Goal: Register for event/course

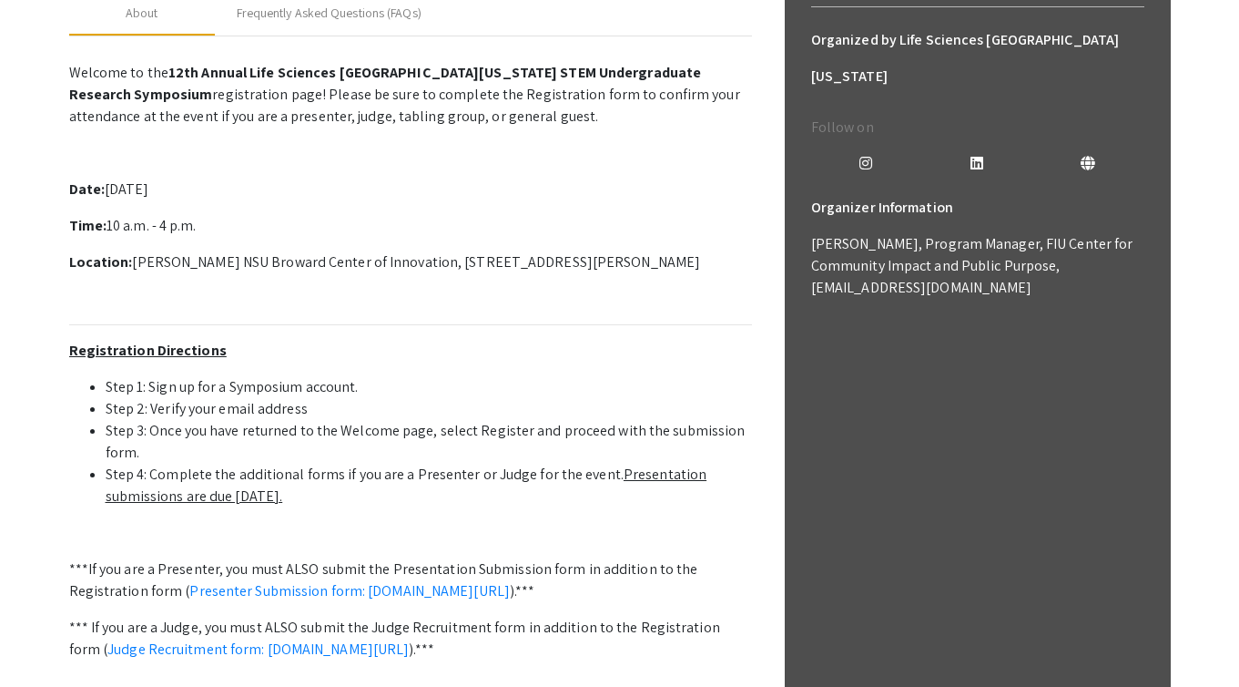
scroll to position [473, 0]
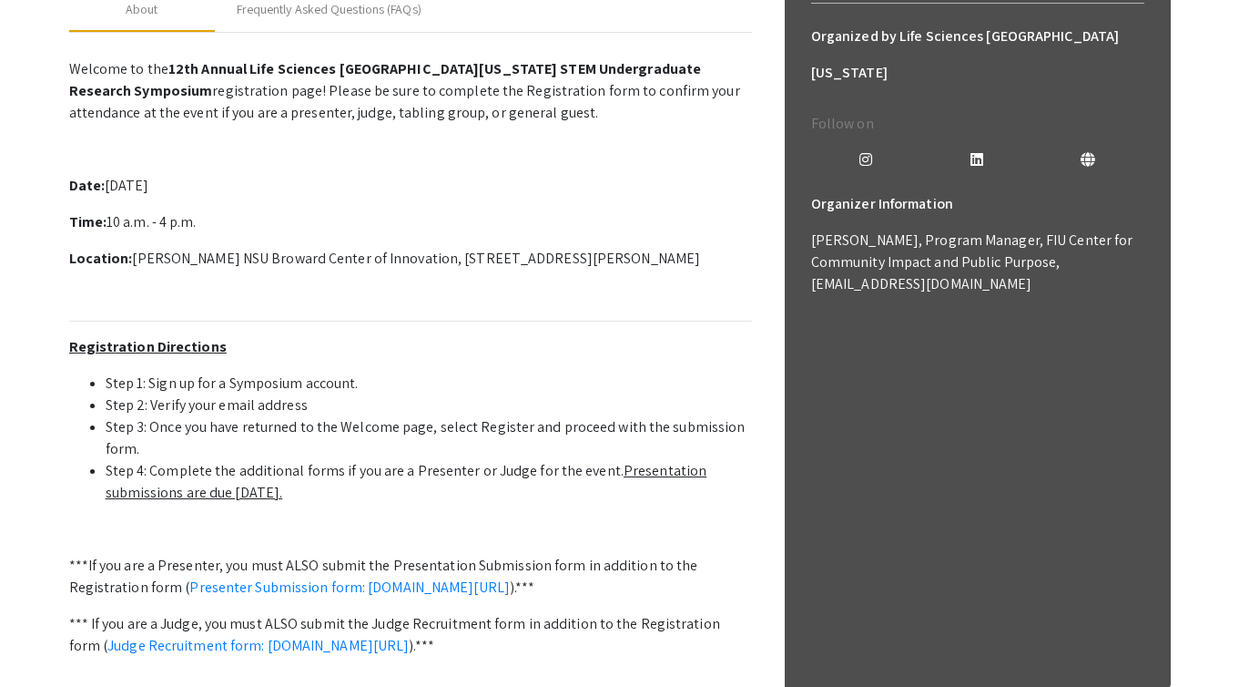
drag, startPoint x: 131, startPoint y: 259, endPoint x: 748, endPoint y: 258, distance: 616.4
click at [748, 258] on p "Location: Alan B. Levan NSU Broward Center of Innovation, 3100 Ray Ferrero Jr B…" at bounding box center [410, 259] width 683 height 22
copy p "Alan B. Levan NSU Broward Center of Innovation, 3100 Ray Ferrero Jr Blvd 5th fl…"
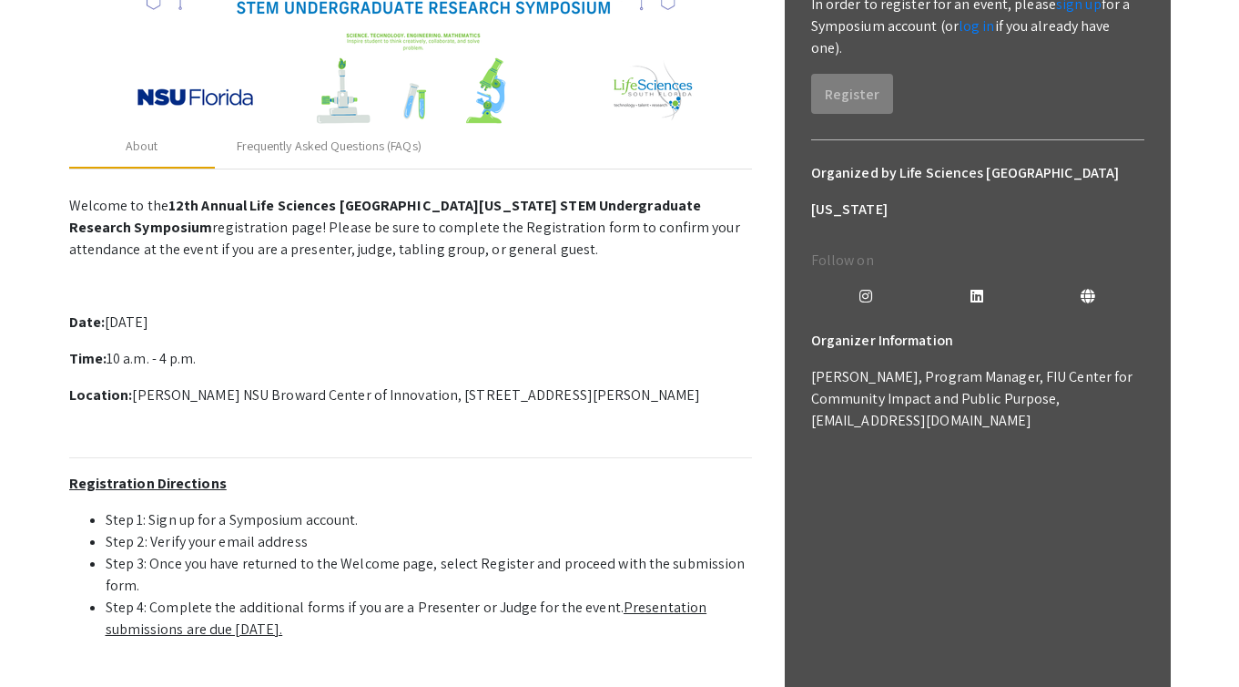
scroll to position [0, 0]
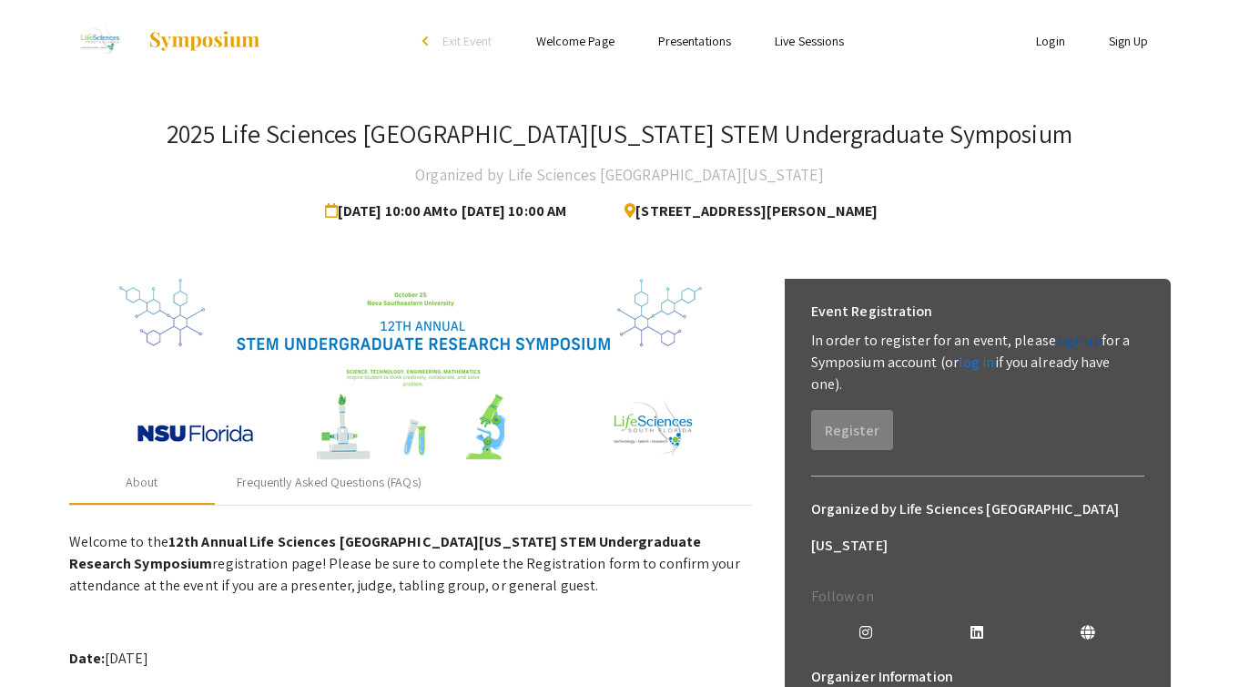
click at [1088, 341] on link "sign up" at bounding box center [1079, 340] width 46 height 19
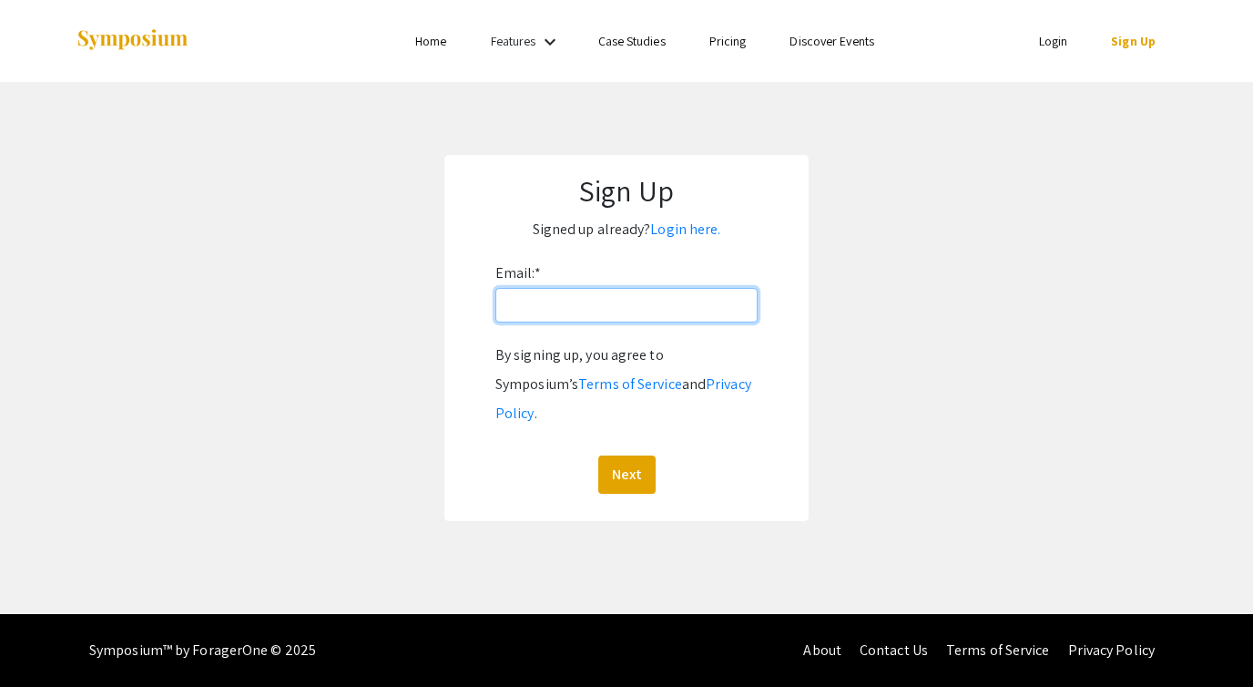
click at [654, 310] on input "Email: *" at bounding box center [626, 305] width 262 height 35
type input "[EMAIL_ADDRESS][DOMAIN_NAME]"
click at [633, 455] on button "Next" at bounding box center [626, 474] width 57 height 38
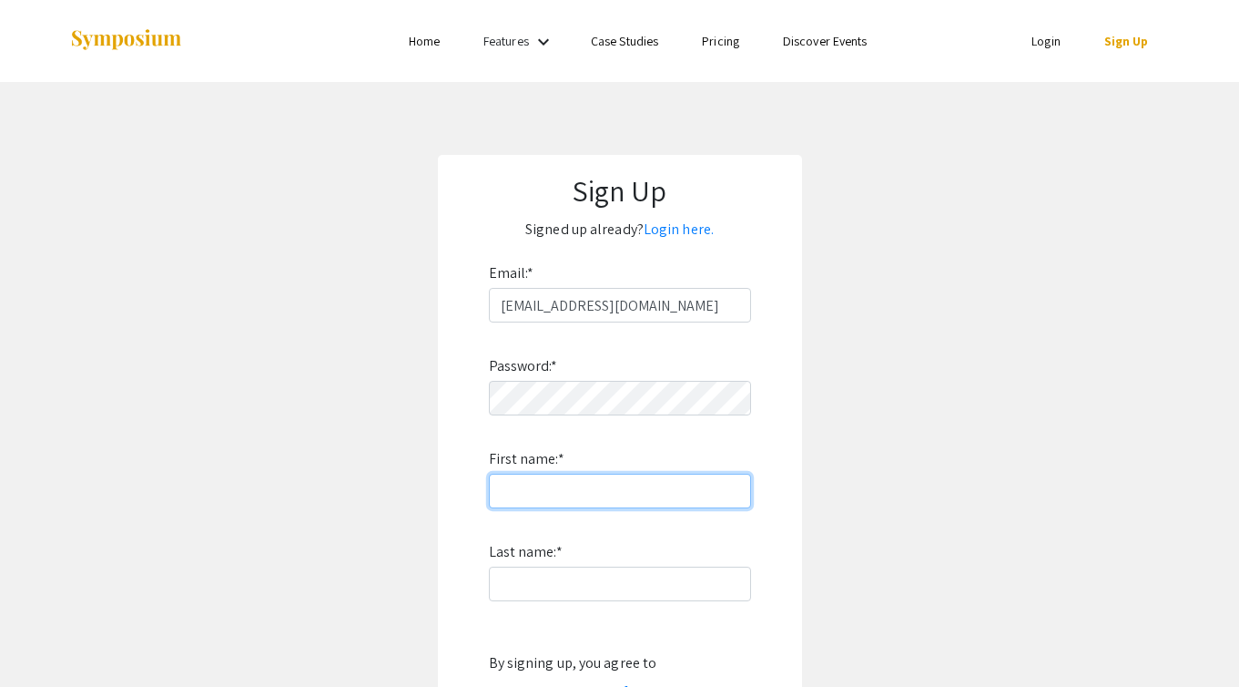
click at [587, 483] on input "First name: *" at bounding box center [620, 490] width 262 height 35
type input "[PERSON_NAME]"
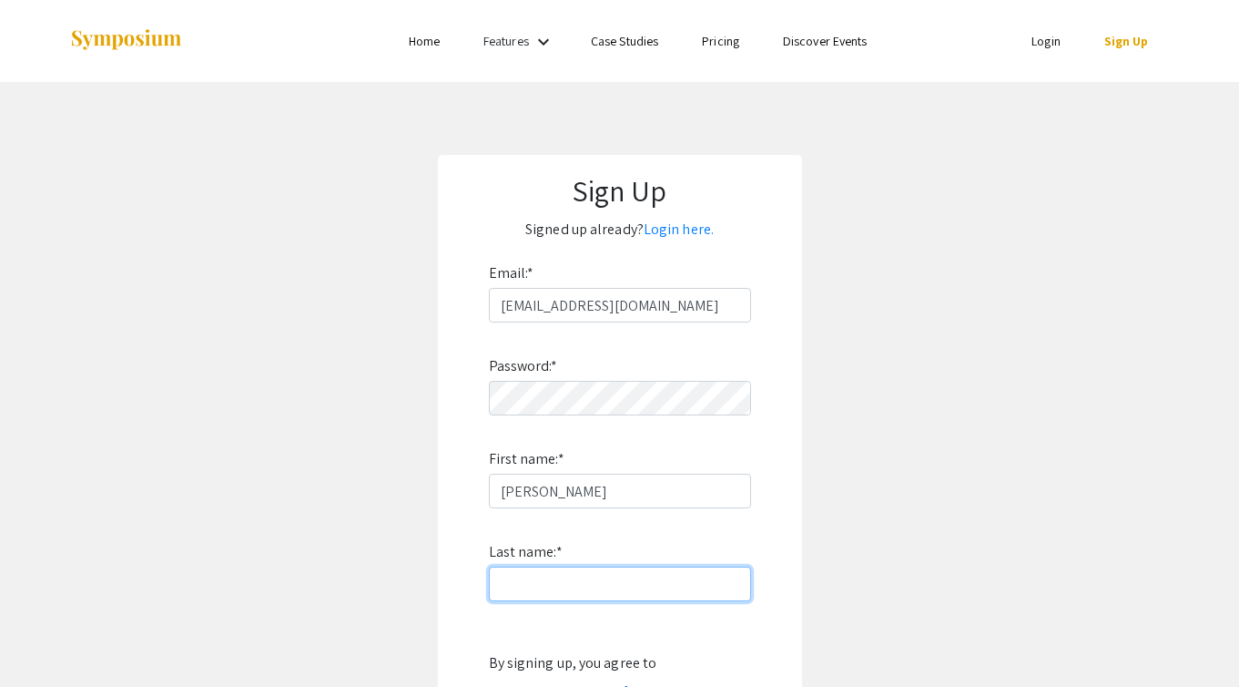
click at [543, 591] on input "Last name: *" at bounding box center [620, 583] width 262 height 35
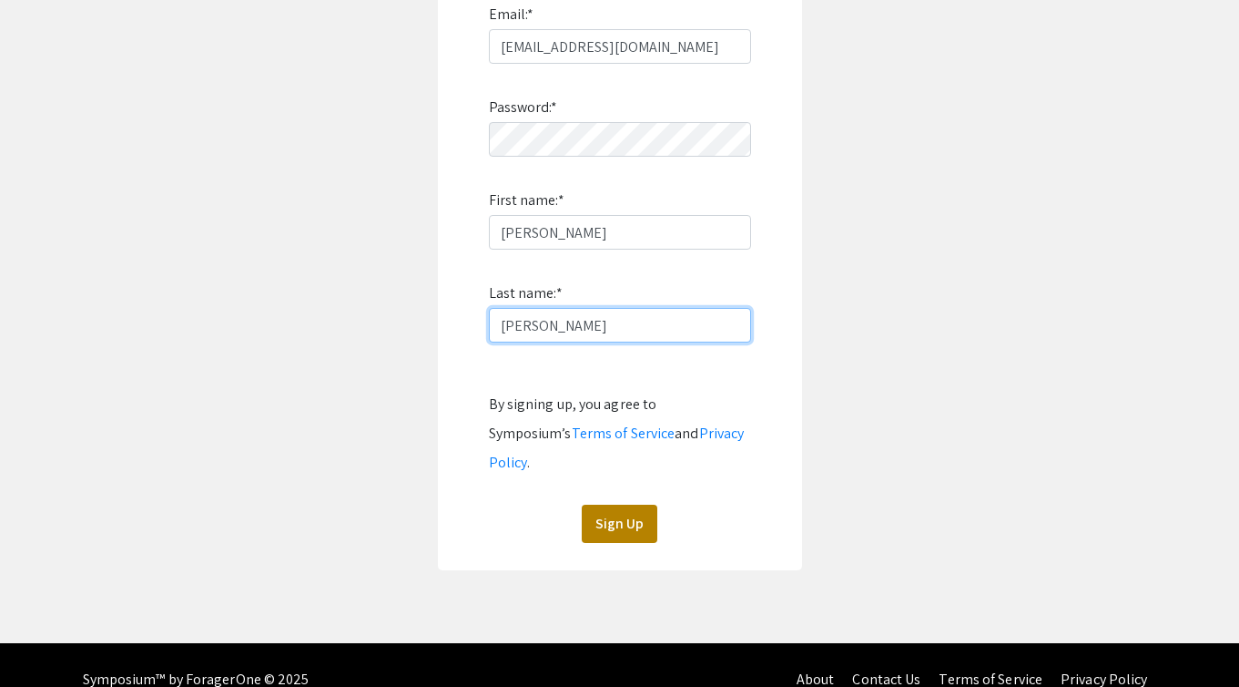
type input "[PERSON_NAME]"
click at [616, 504] on button "Sign Up" at bounding box center [620, 523] width 76 height 38
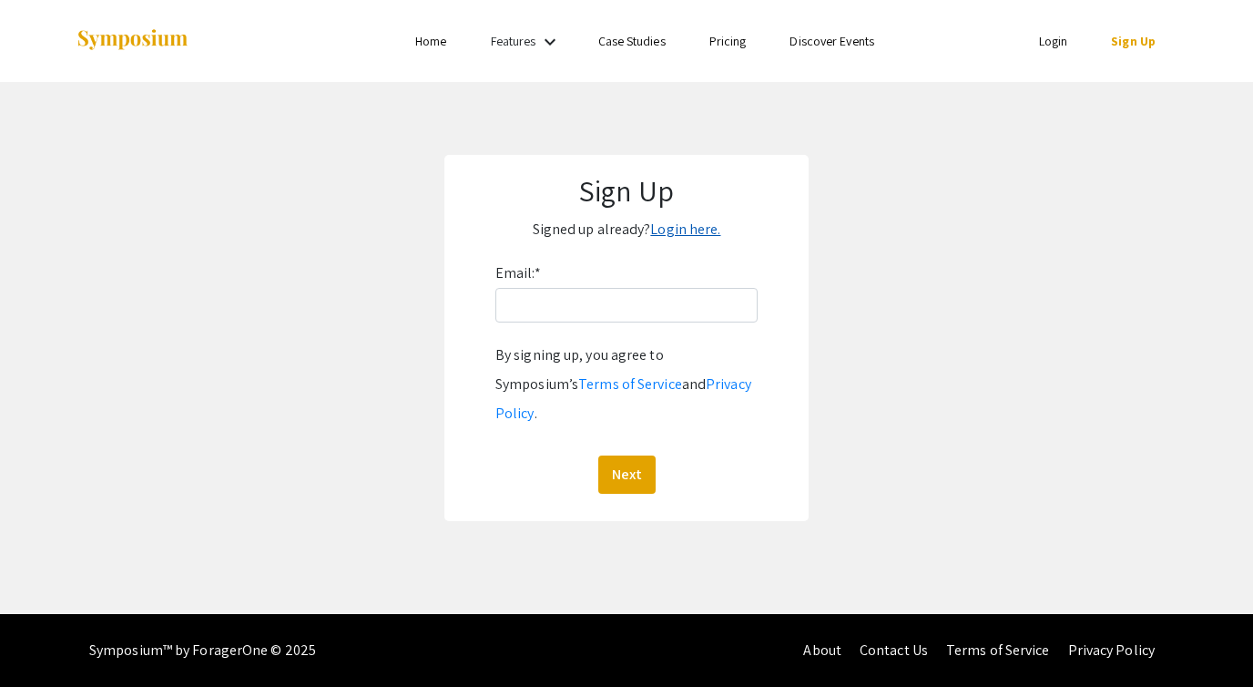
click at [701, 230] on link "Login here." at bounding box center [685, 228] width 70 height 19
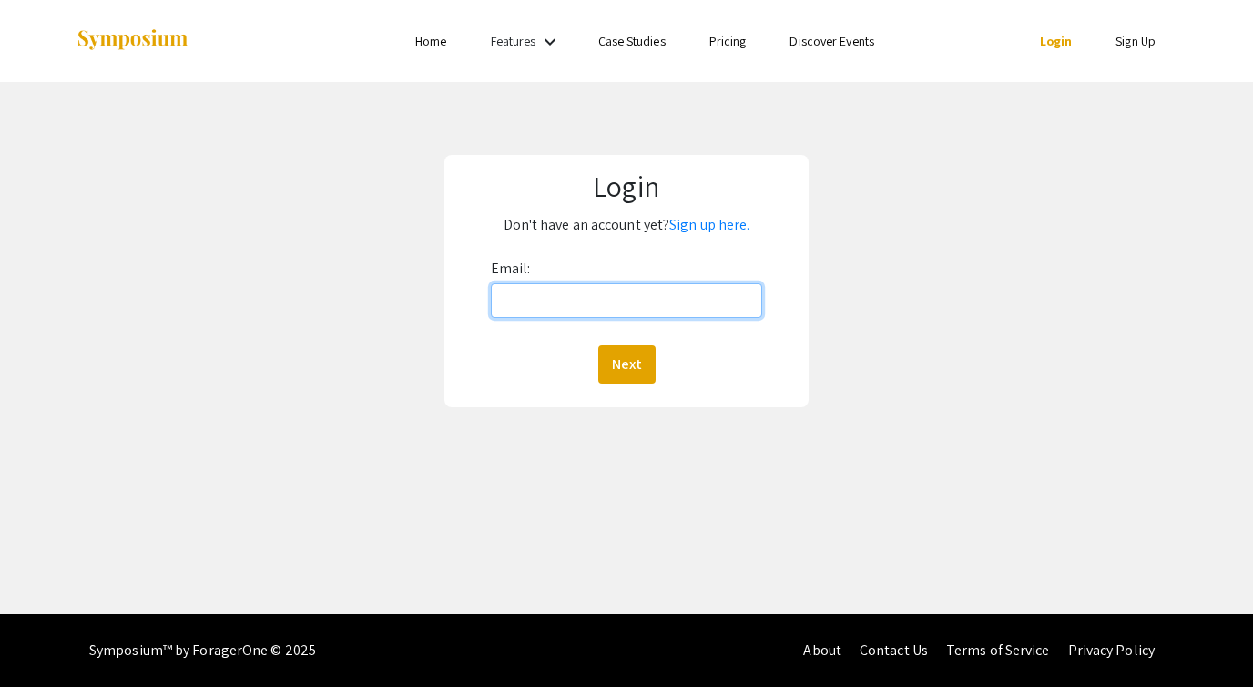
click at [608, 292] on input "Email:" at bounding box center [626, 300] width 271 height 35
type input "[EMAIL_ADDRESS][DOMAIN_NAME]"
click at [598, 345] on button "Next" at bounding box center [626, 364] width 57 height 38
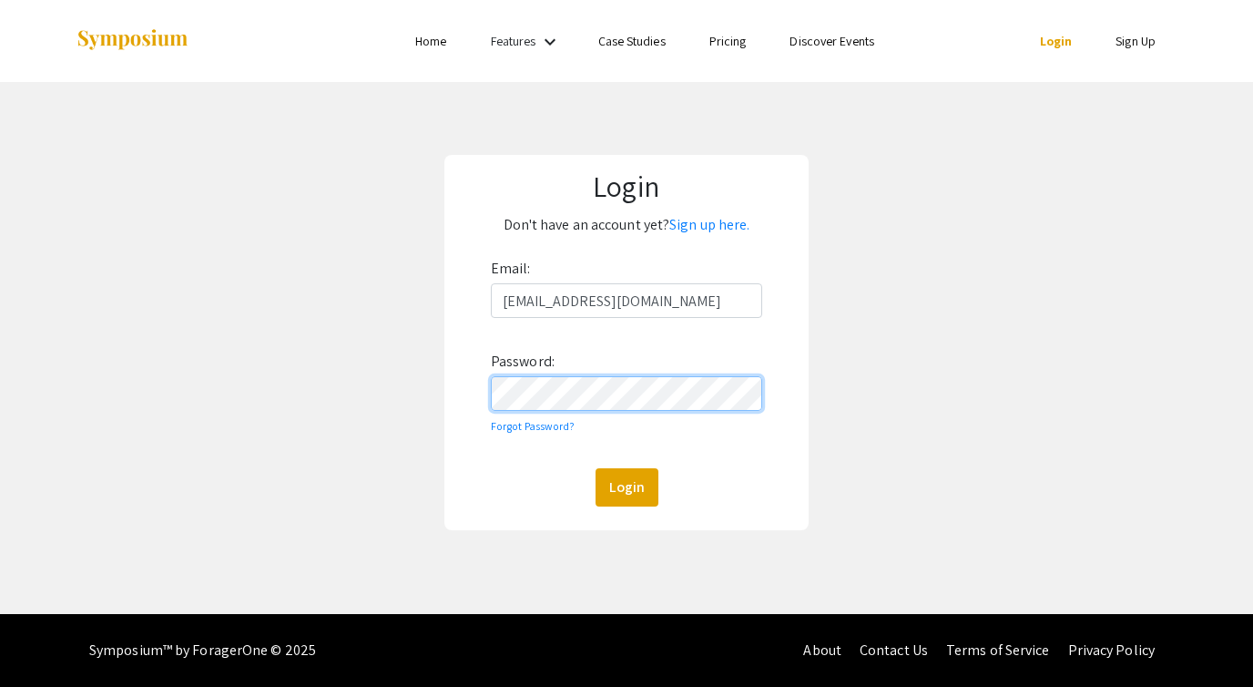
click at [595, 468] on button "Login" at bounding box center [626, 487] width 63 height 38
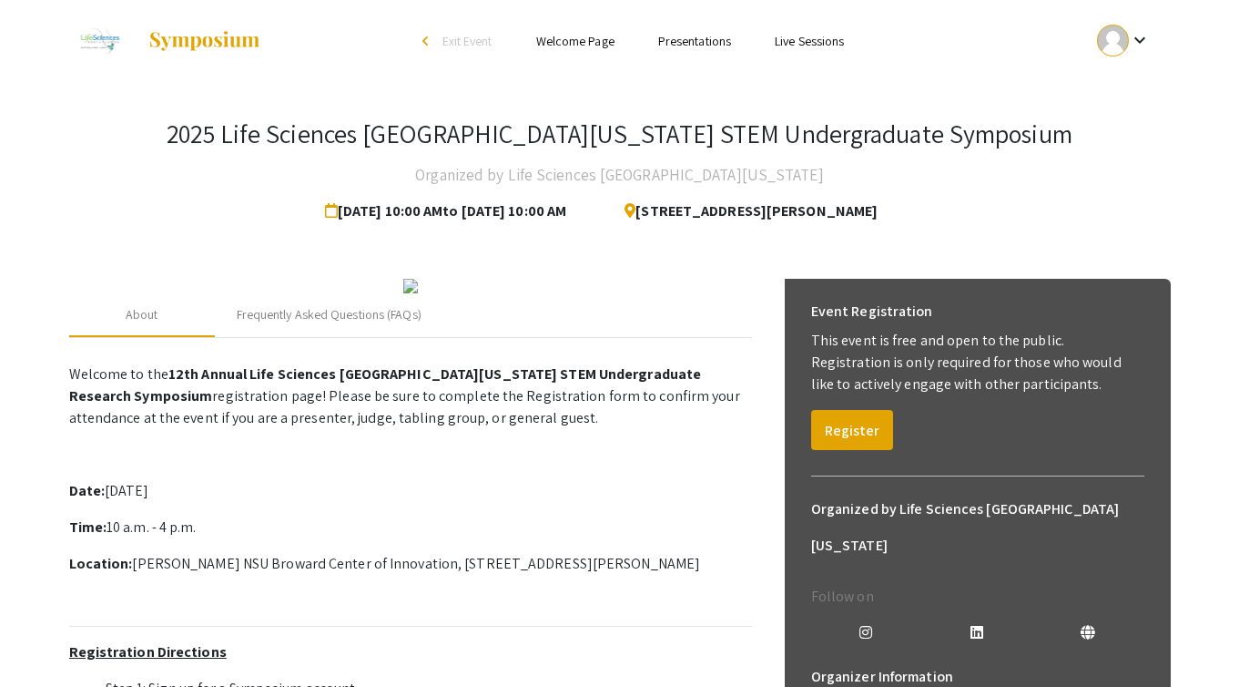
scroll to position [68, 0]
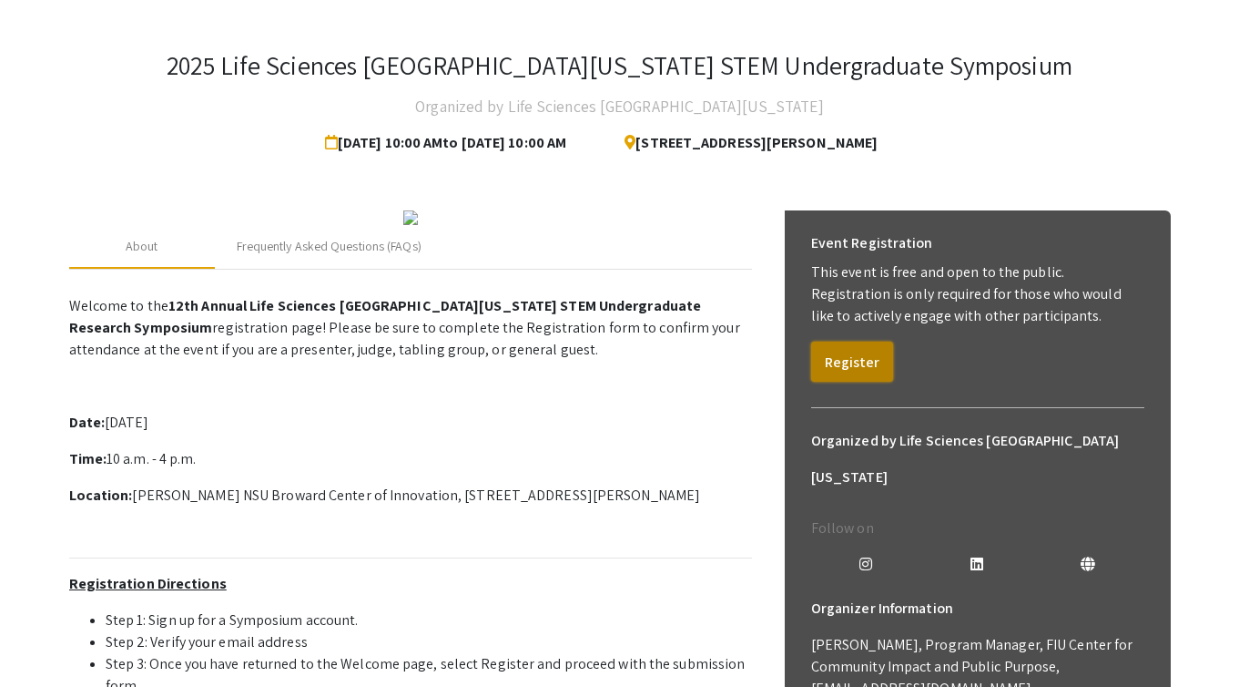
click at [840, 361] on button "Register" at bounding box center [852, 361] width 82 height 40
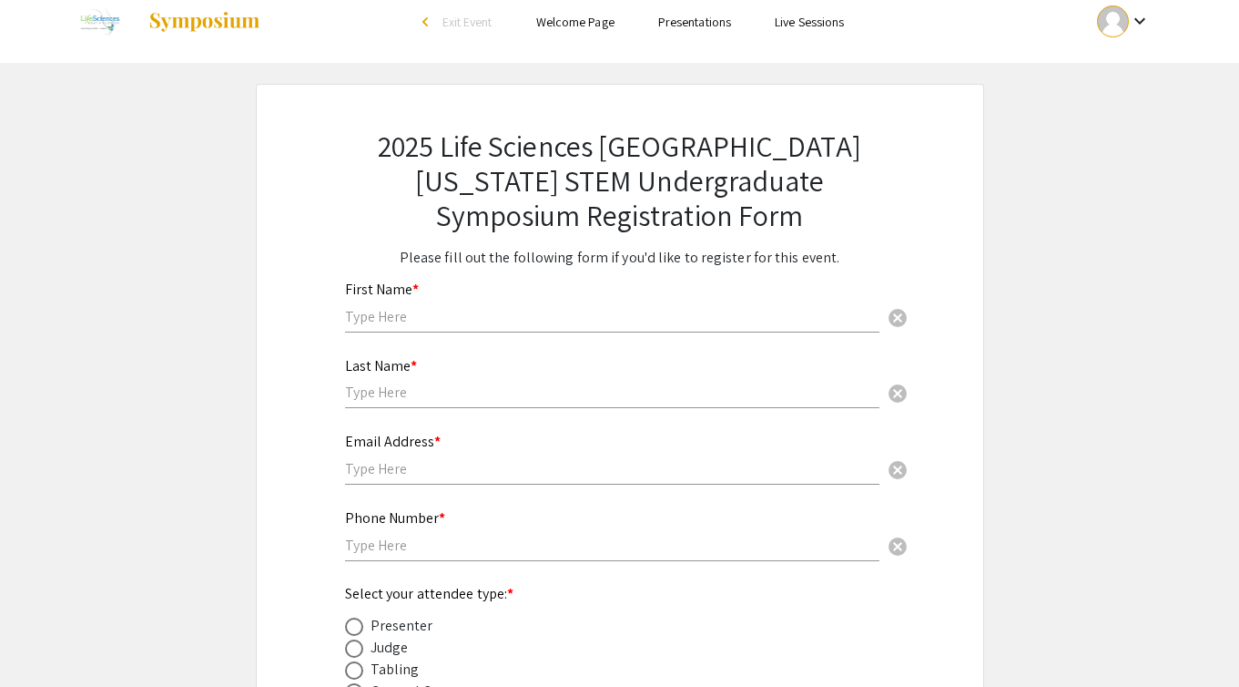
scroll to position [37, 0]
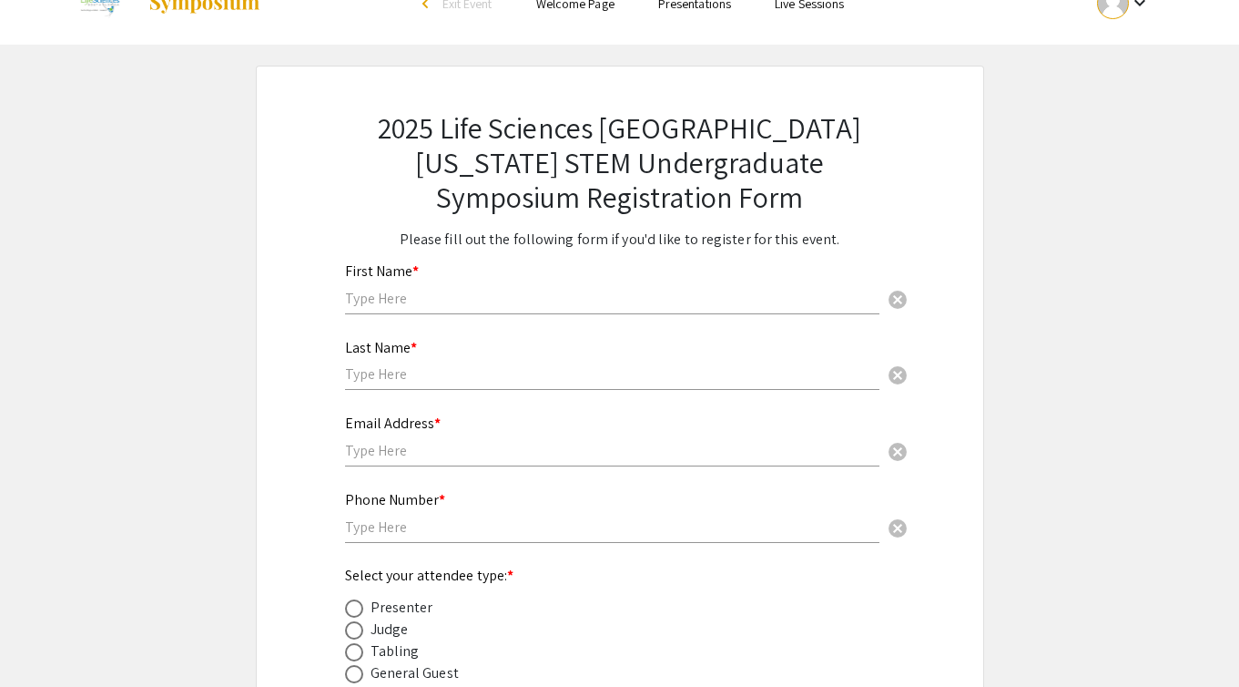
click at [568, 281] on div "First Name * cancel" at bounding box center [612, 279] width 534 height 69
type input "[PERSON_NAME]"
click at [421, 370] on input "text" at bounding box center [612, 373] width 534 height 19
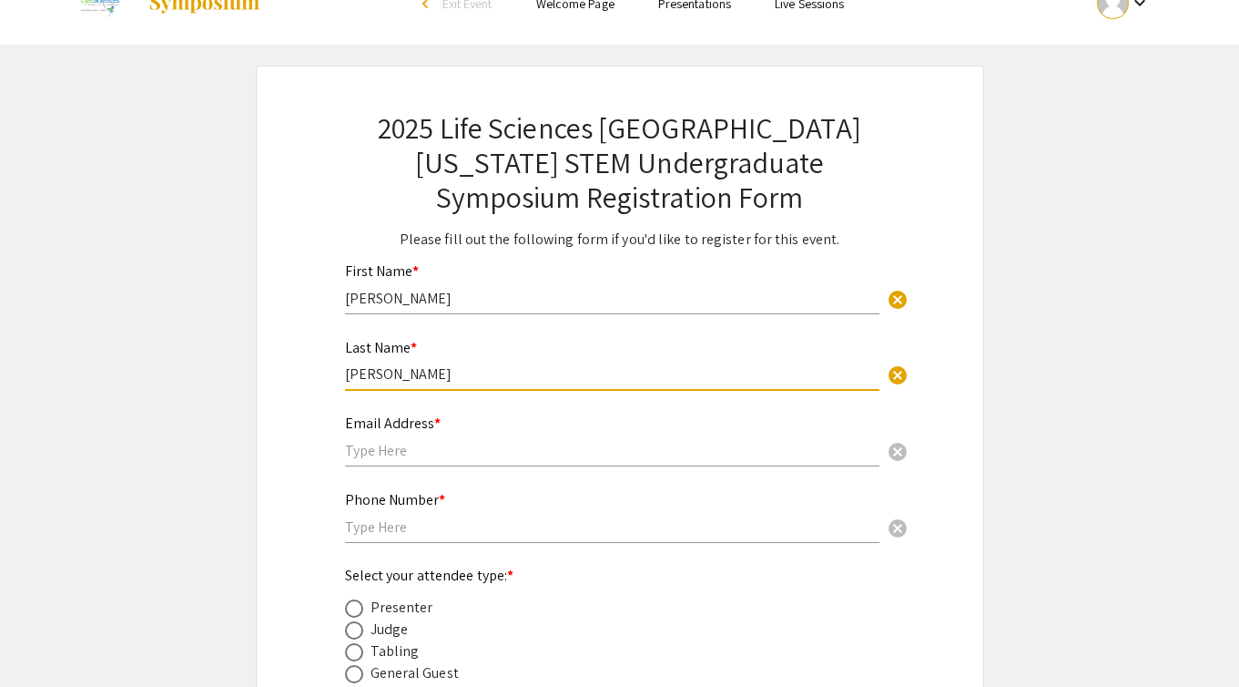
type input "[PERSON_NAME]"
click at [367, 446] on input "text" at bounding box center [612, 450] width 534 height 19
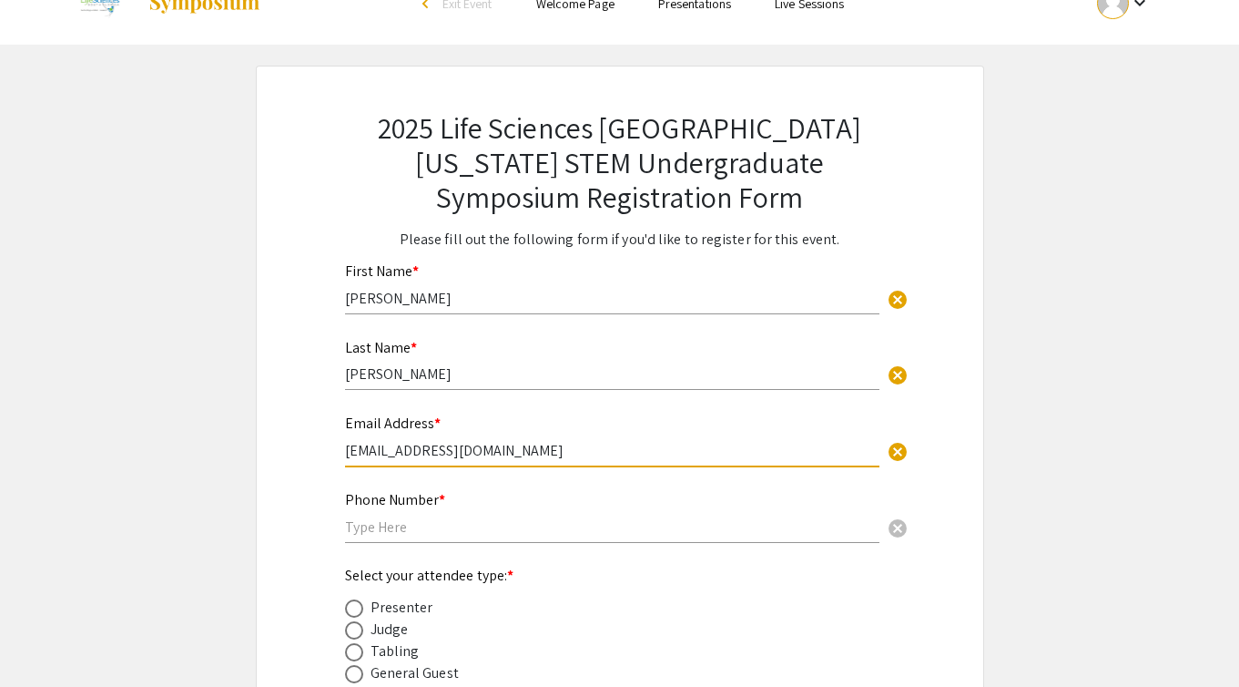
type input "[EMAIL_ADDRESS][DOMAIN_NAME]"
click at [359, 520] on input "text" at bounding box center [612, 526] width 534 height 19
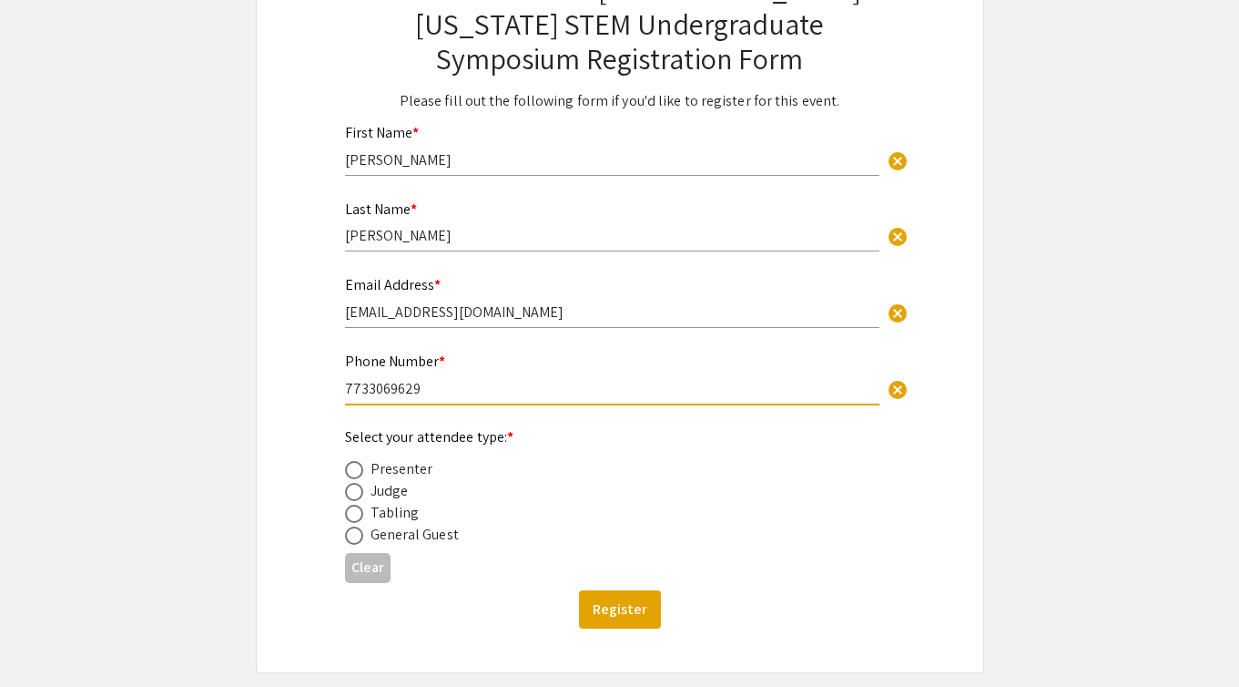
scroll to position [192, 0]
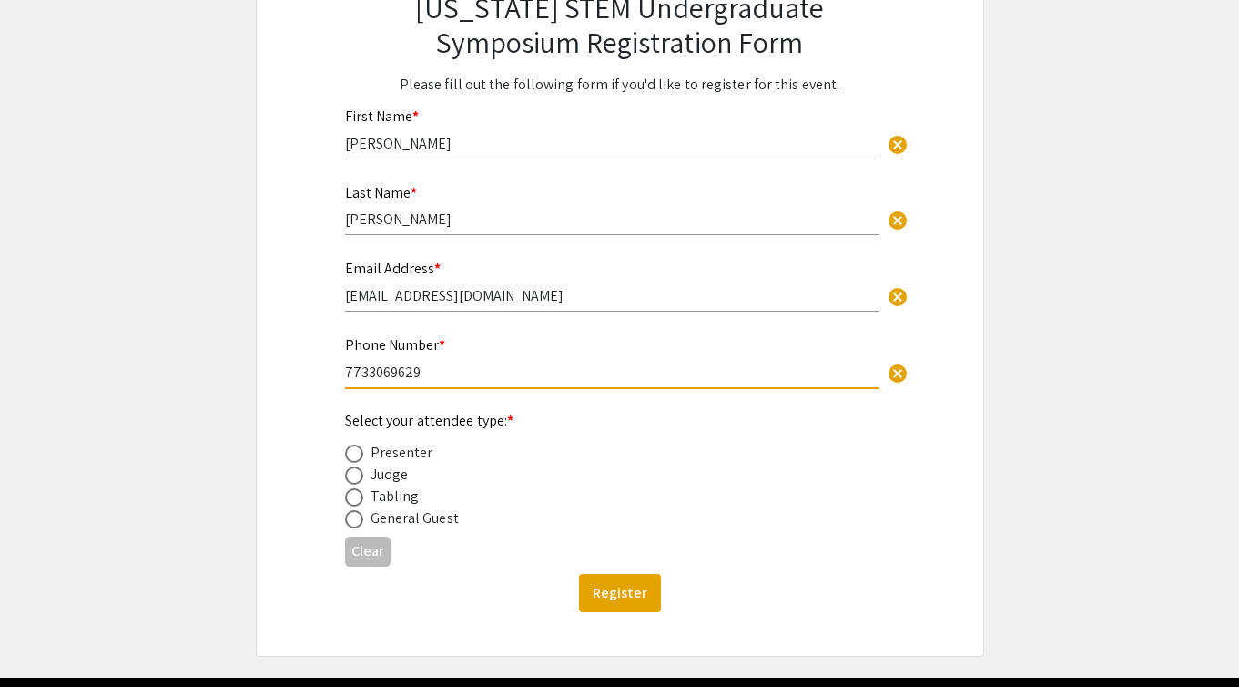
type input "7733069629"
click at [397, 521] on div "General Guest" at bounding box center [415, 518] width 88 height 22
click at [360, 525] on span at bounding box center [354, 519] width 18 height 18
click at [360, 525] on input "radio" at bounding box center [354, 519] width 18 height 18
radio input "true"
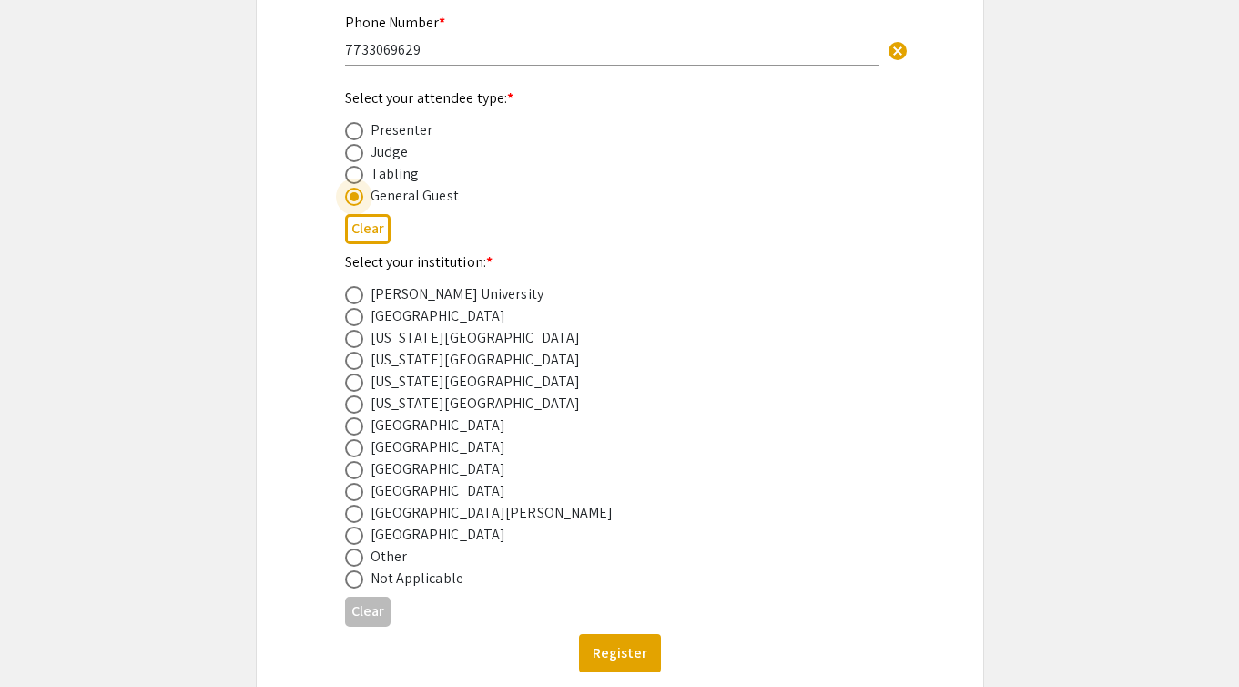
scroll to position [534, 0]
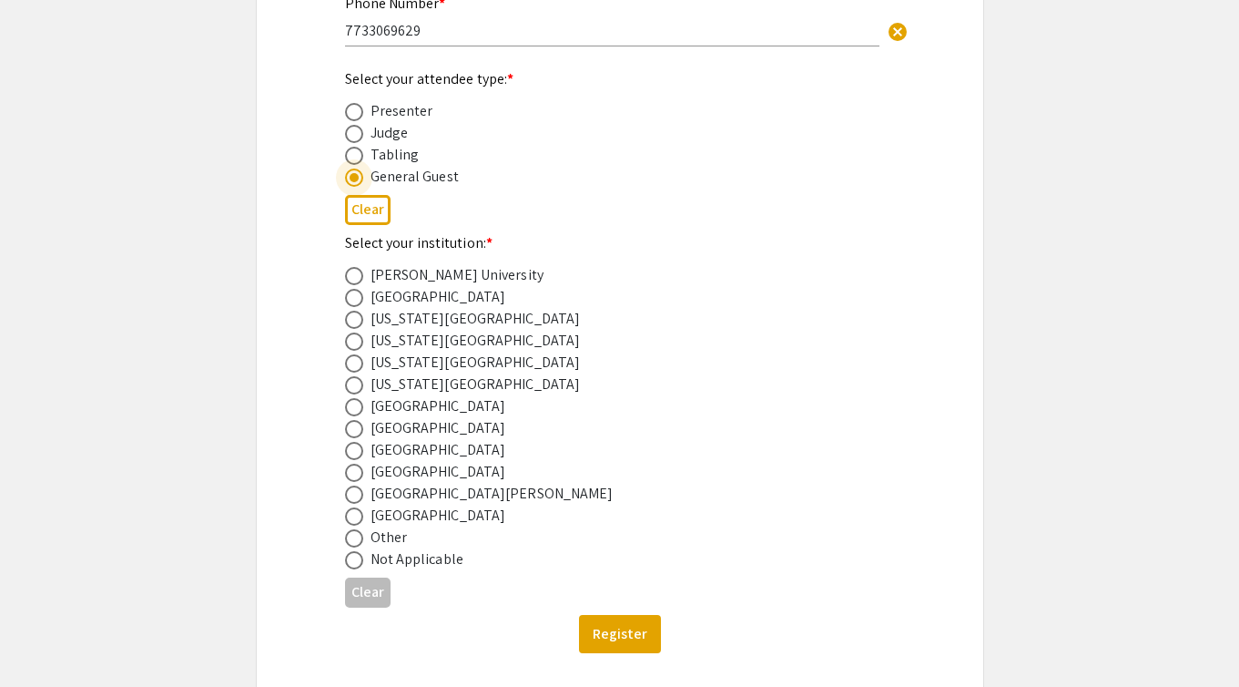
click at [354, 450] on span at bounding box center [354, 451] width 18 height 18
click at [354, 450] on input "radio" at bounding box center [354, 451] width 18 height 18
radio input "true"
click at [605, 637] on button "Register" at bounding box center [620, 634] width 82 height 38
